Goal: Task Accomplishment & Management: Manage account settings

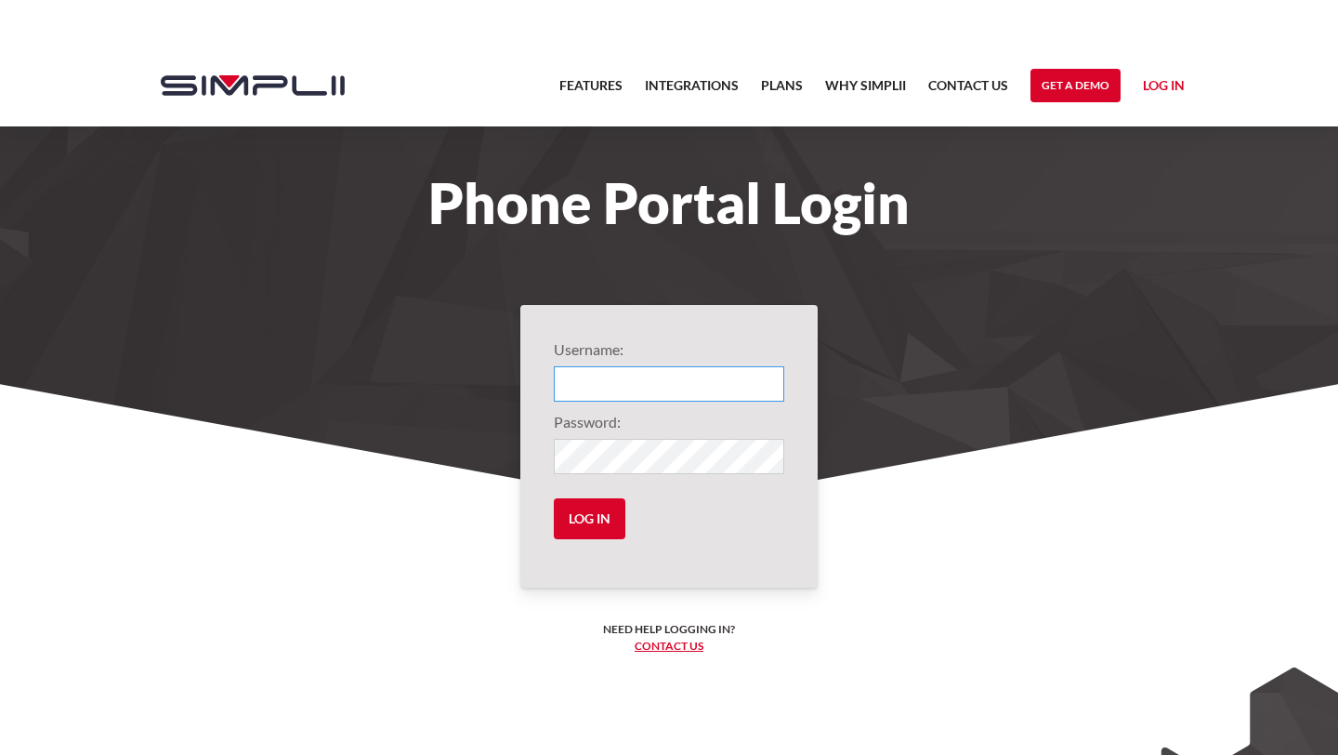
type input "1066@EdenSeniorCare"
click at [593, 521] on input "Log in" at bounding box center [590, 518] width 72 height 41
click at [592, 521] on input "Log in" at bounding box center [590, 518] width 72 height 41
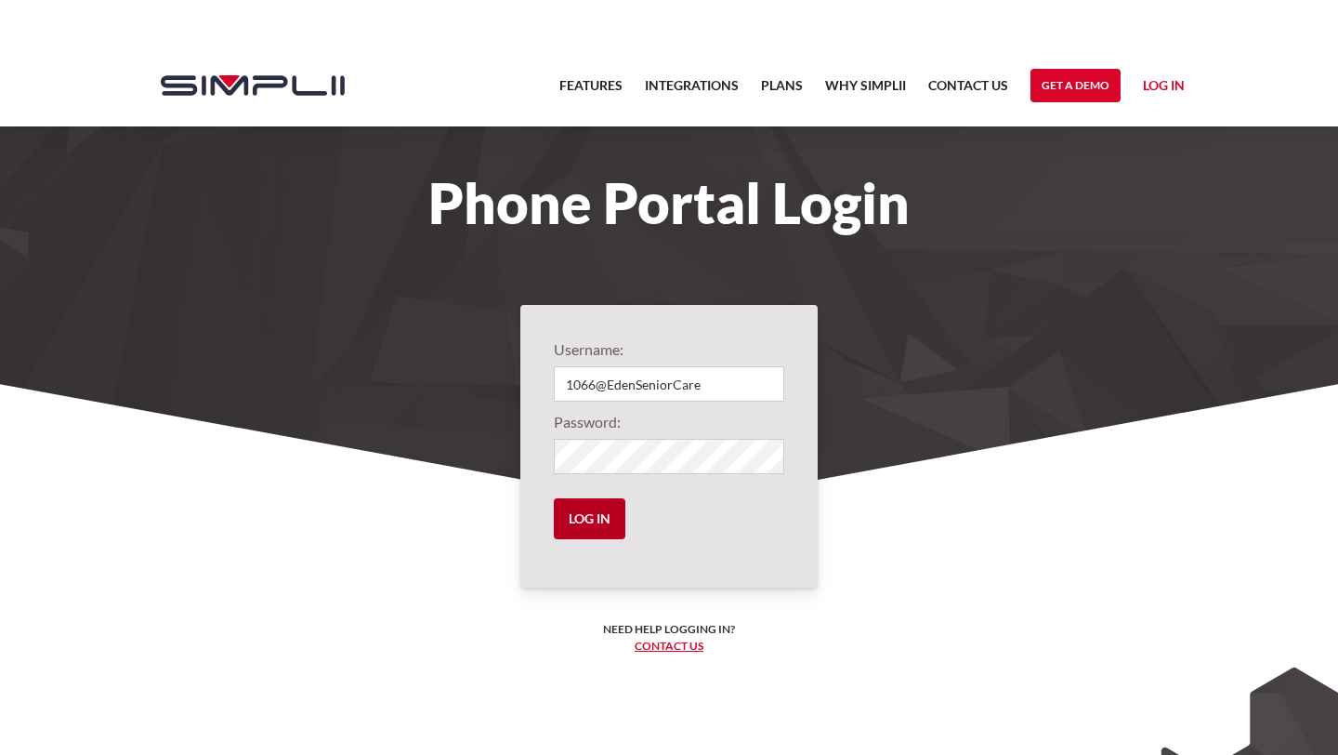
click at [592, 521] on input "Log in" at bounding box center [590, 518] width 72 height 41
click at [554, 498] on input "Log in" at bounding box center [590, 518] width 72 height 41
type input "1066@EdenSeniorCare"
click at [597, 519] on input "Log in" at bounding box center [590, 518] width 72 height 41
type input "1066@EdenSeniorCare"
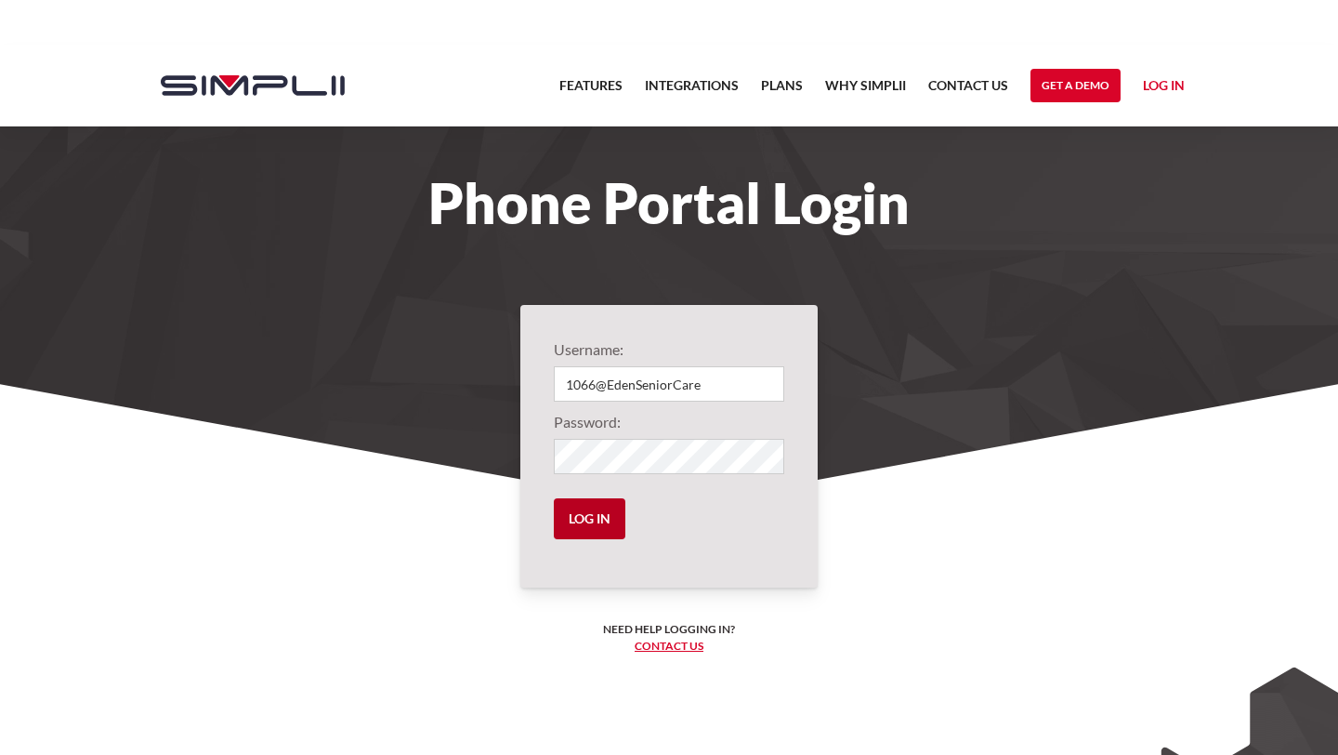
click at [598, 518] on input "Log in" at bounding box center [590, 518] width 72 height 41
